Goal: Navigation & Orientation: Understand site structure

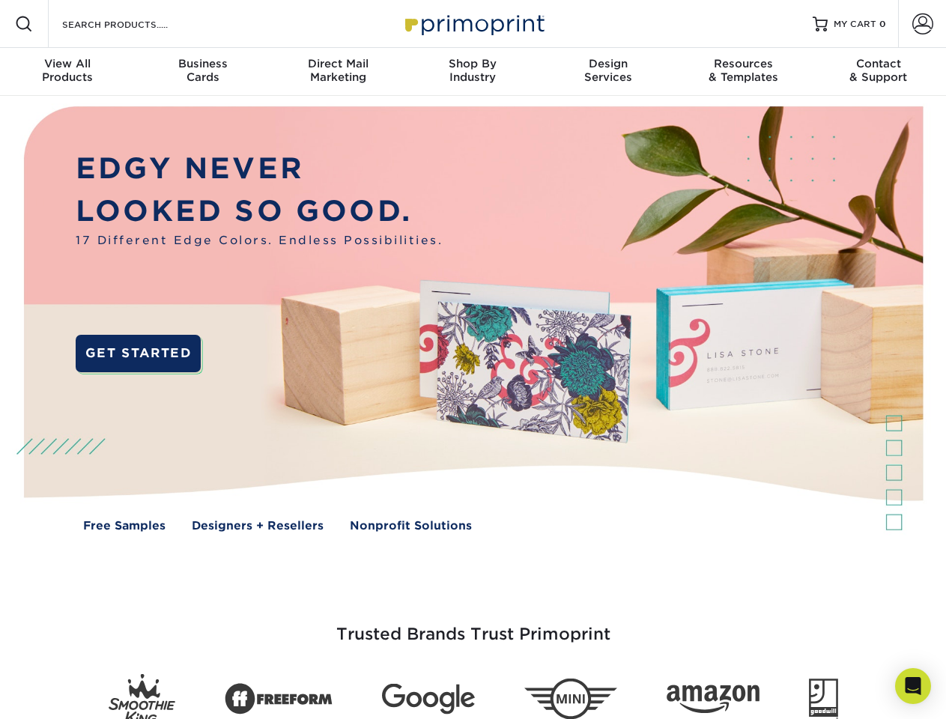
click at [473, 360] on img at bounding box center [472, 330] width 937 height 468
click at [24, 24] on span at bounding box center [24, 24] width 18 height 18
click at [922, 24] on span at bounding box center [923, 23] width 21 height 21
click at [67, 72] on div "View All Products" at bounding box center [67, 70] width 135 height 27
click at [202, 72] on div "Business Cards" at bounding box center [202, 70] width 135 height 27
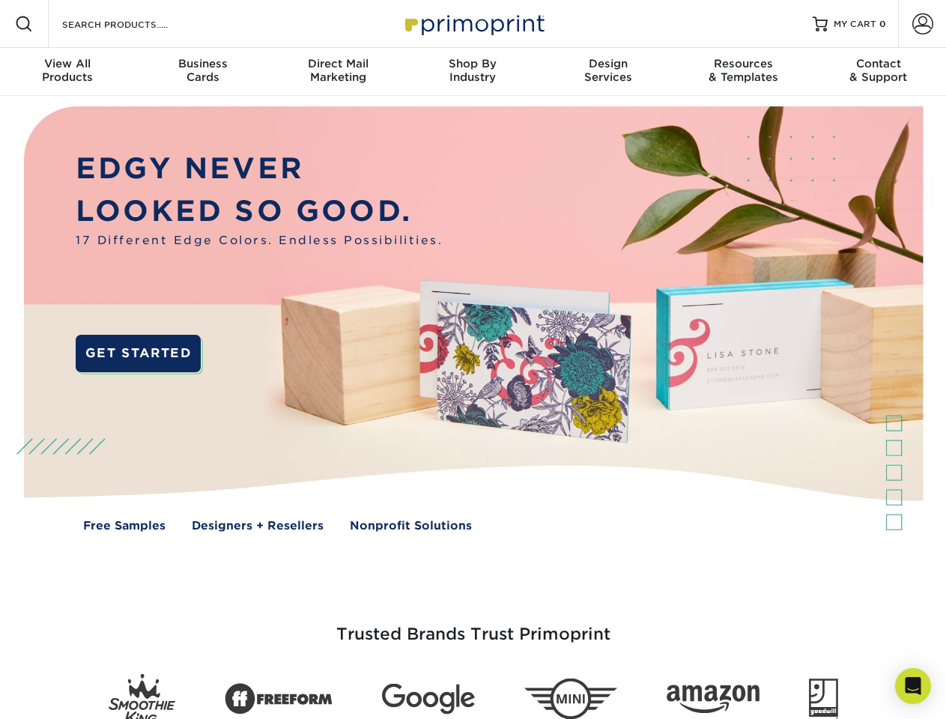
click at [338, 72] on div "Direct Mail Marketing" at bounding box center [338, 70] width 135 height 27
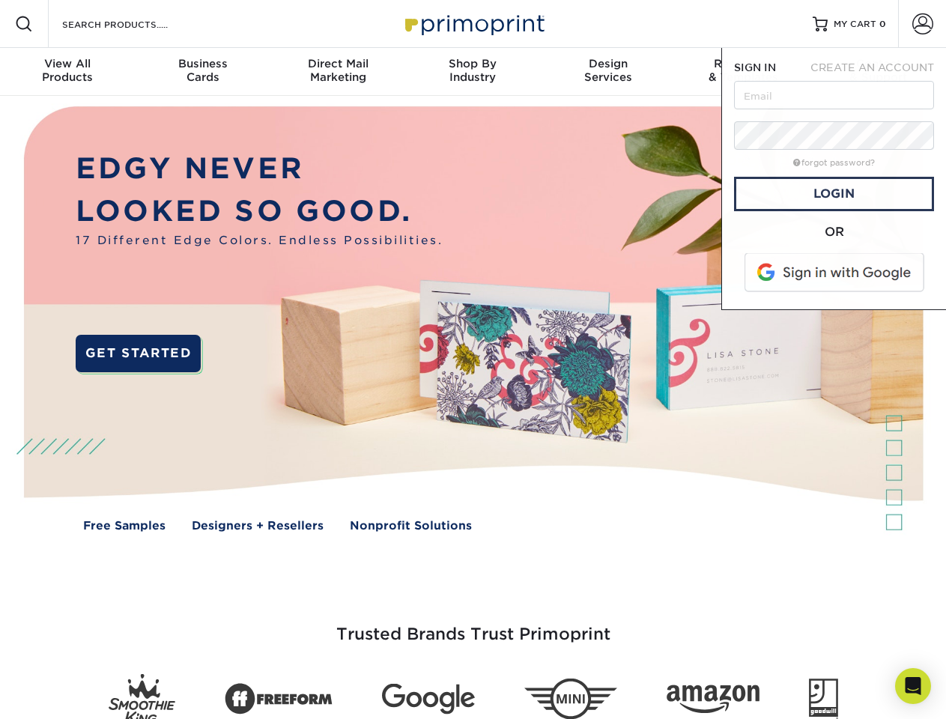
click at [473, 72] on div "Shop By Industry" at bounding box center [472, 70] width 135 height 27
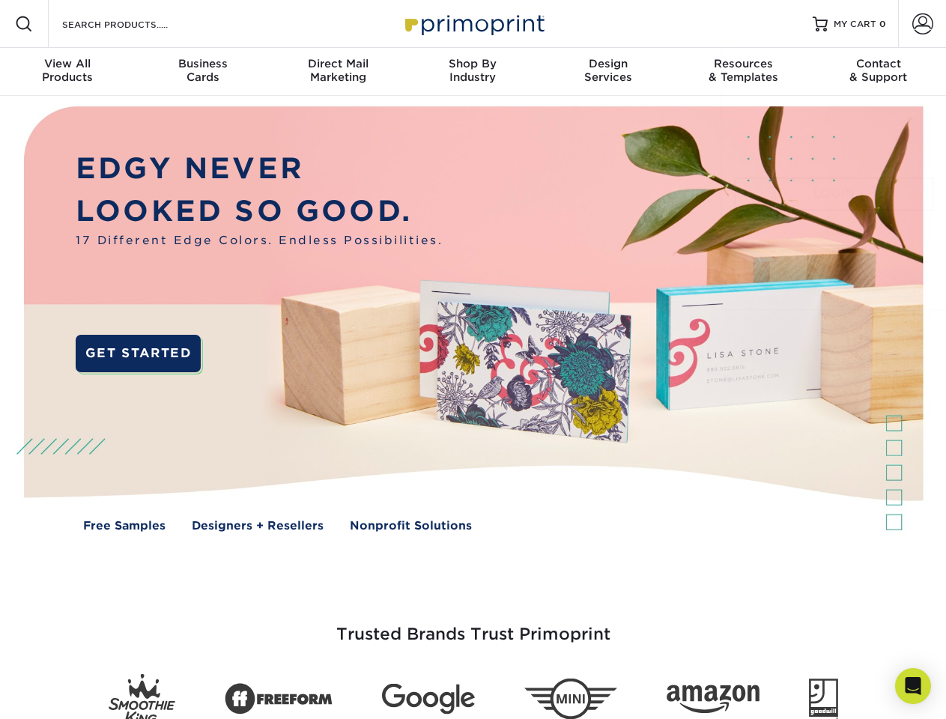
click at [608, 72] on div "Design Services" at bounding box center [608, 70] width 135 height 27
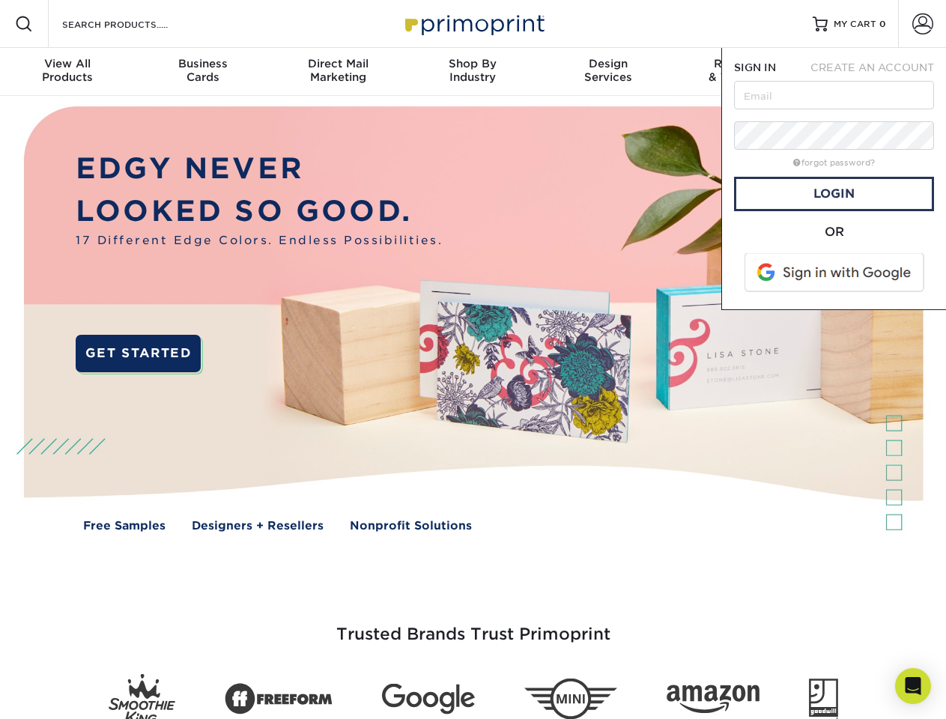
click at [743, 72] on span "SIGN IN" at bounding box center [755, 67] width 42 height 12
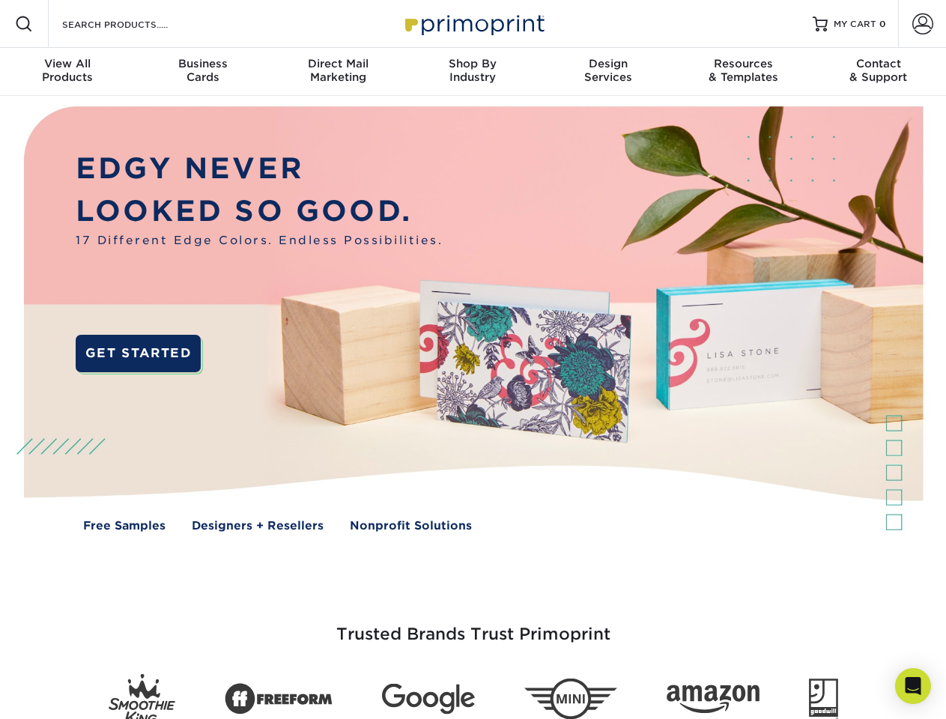
click at [879, 72] on div "Contact & Support" at bounding box center [879, 70] width 135 height 27
